Goal: Obtain resource: Download file/media

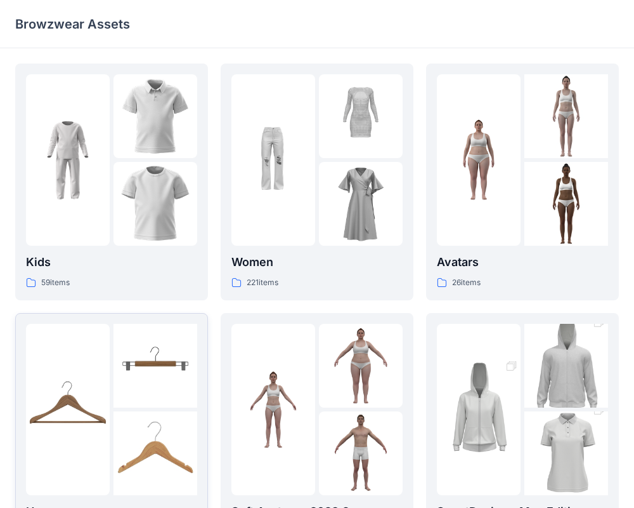
click at [157, 362] on img at bounding box center [156, 366] width 84 height 84
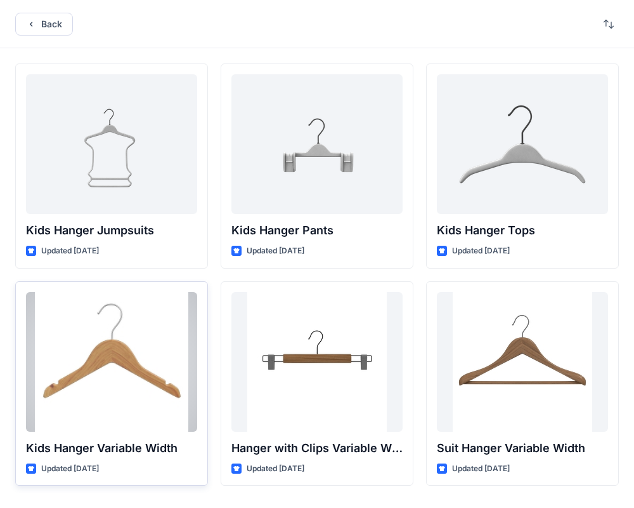
click at [153, 363] on div at bounding box center [111, 362] width 171 height 140
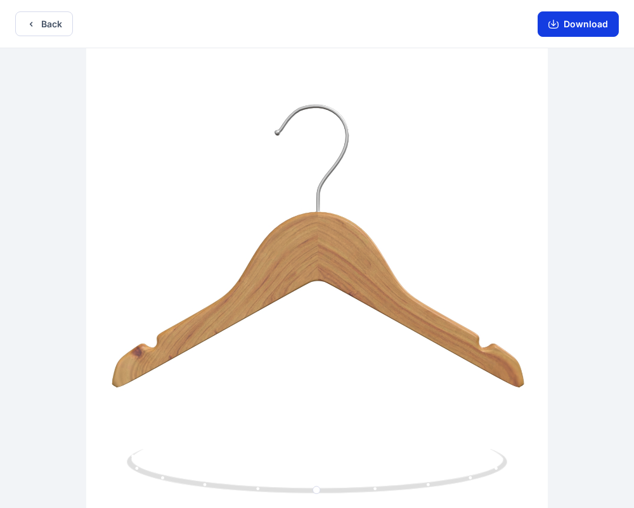
click at [584, 26] on button "Download" at bounding box center [578, 23] width 81 height 25
click at [49, 20] on button "Back" at bounding box center [44, 23] width 58 height 25
